Goal: Information Seeking & Learning: Check status

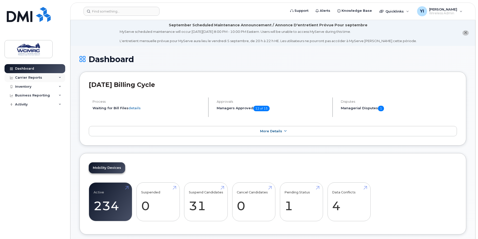
click at [58, 79] on div "Carrier Reports" at bounding box center [35, 77] width 61 height 9
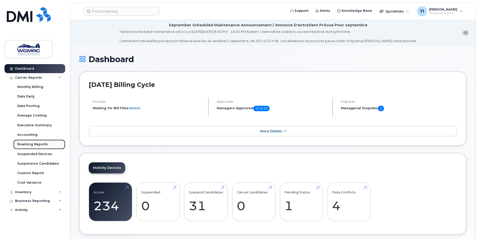
click at [29, 141] on link "Roaming Reports" at bounding box center [39, 145] width 52 height 10
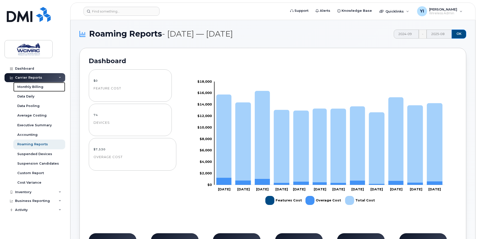
drag, startPoint x: 46, startPoint y: 87, endPoint x: 84, endPoint y: 130, distance: 58.1
click at [46, 87] on link "Monthly Billing" at bounding box center [39, 87] width 52 height 10
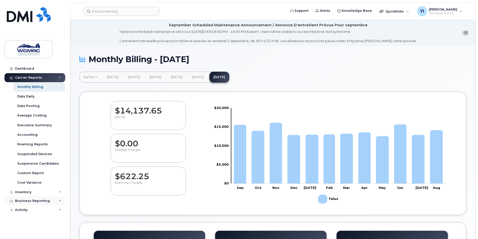
click at [59, 197] on div "Business Reporting" at bounding box center [35, 201] width 61 height 9
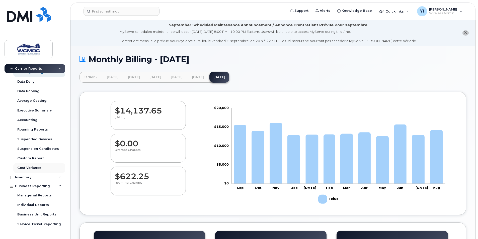
scroll to position [21, 0]
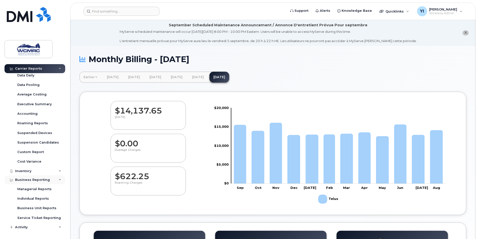
click at [58, 178] on div "Business Reporting" at bounding box center [35, 180] width 61 height 9
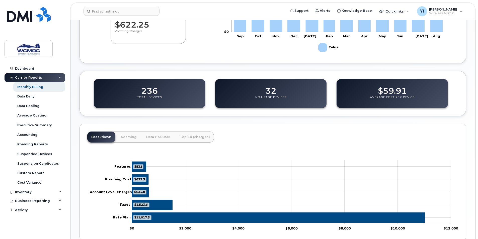
scroll to position [179, 0]
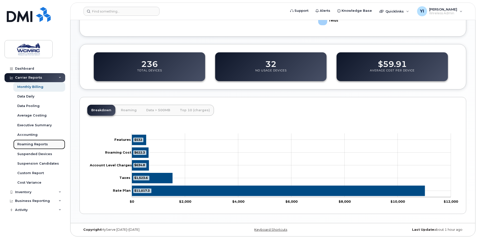
click at [28, 145] on div "Roaming Reports" at bounding box center [32, 144] width 31 height 5
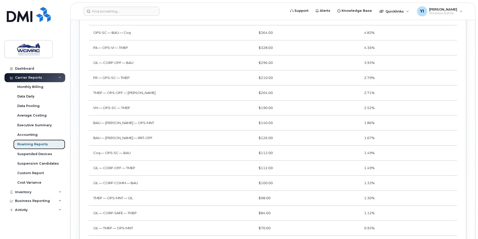
scroll to position [970, 0]
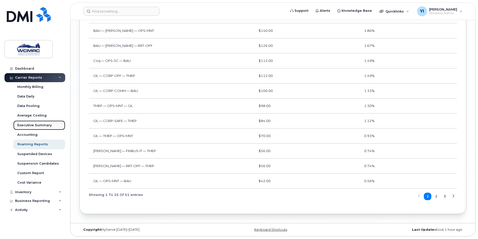
click at [50, 122] on link "Executive Summary" at bounding box center [39, 126] width 52 height 10
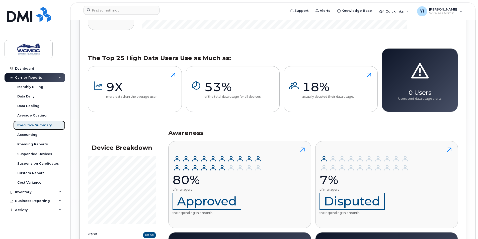
scroll to position [584, 0]
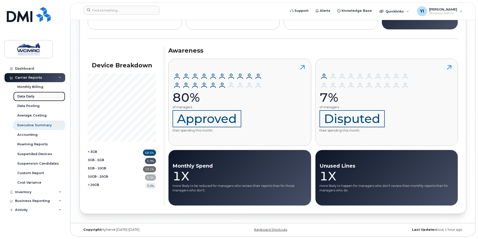
click at [54, 97] on link "Data Daily" at bounding box center [39, 97] width 52 height 10
